Goal: Task Accomplishment & Management: Manage account settings

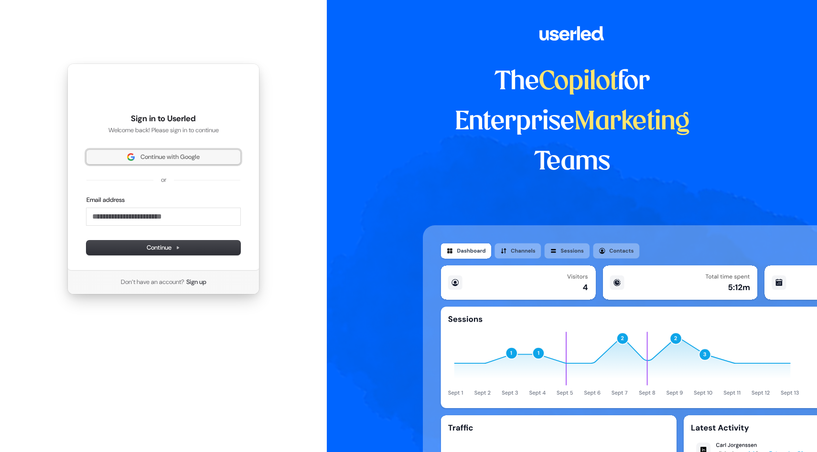
click at [145, 155] on span "Continue with Google" at bounding box center [169, 157] width 59 height 9
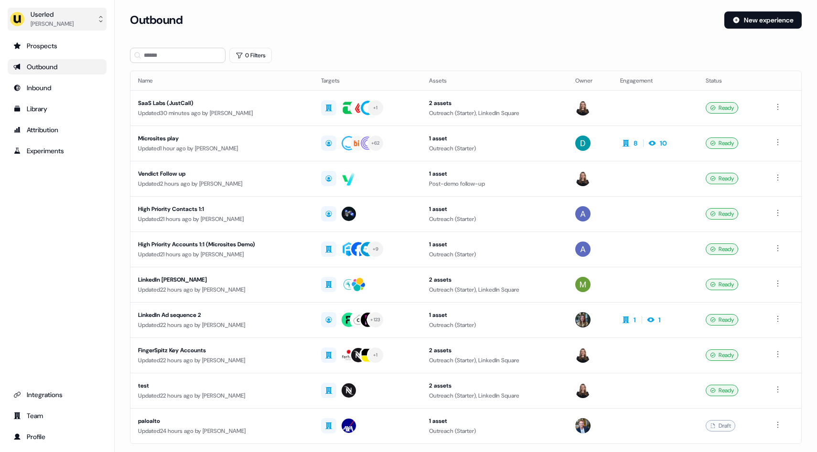
click at [53, 25] on div "[PERSON_NAME]" at bounding box center [52, 24] width 43 height 10
click at [68, 44] on div "Impersonate (Admin)" at bounding box center [56, 44] width 91 height 17
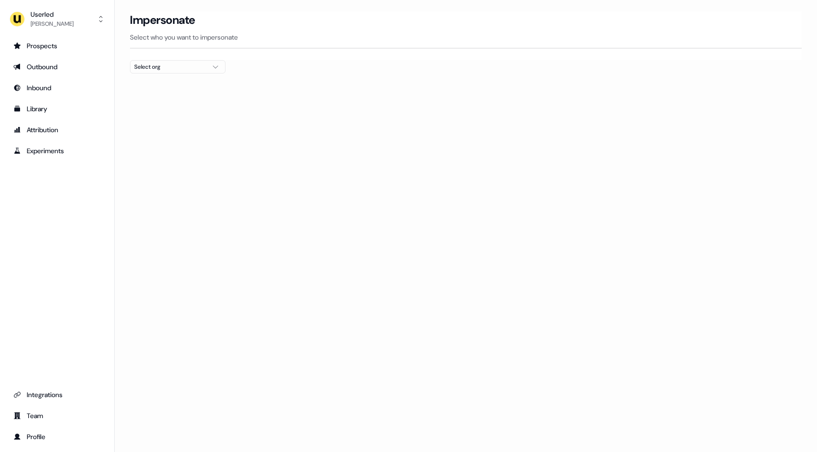
click at [181, 68] on div "Select org" at bounding box center [170, 67] width 72 height 10
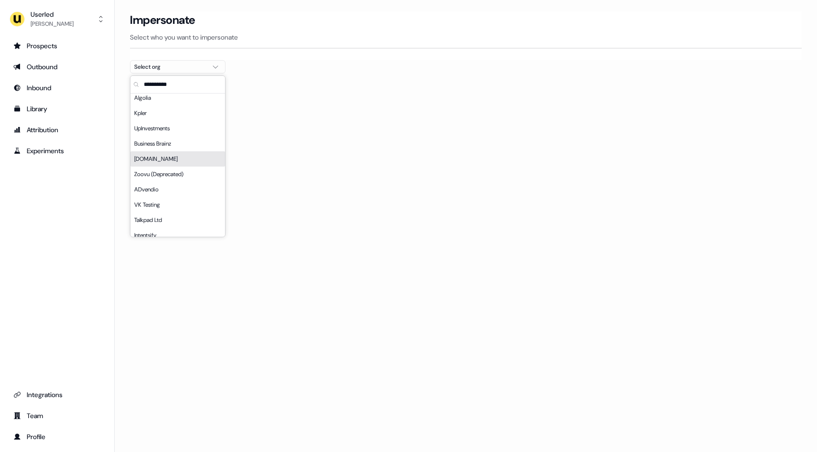
scroll to position [28, 0]
click at [165, 194] on div "VK Testing" at bounding box center [177, 195] width 95 height 15
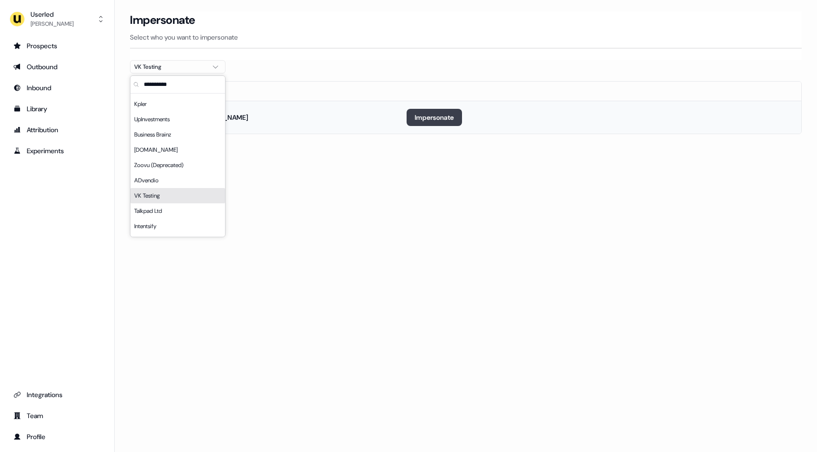
click at [422, 118] on button "Impersonate" at bounding box center [434, 117] width 55 height 17
